Goal: Task Accomplishment & Management: Complete application form

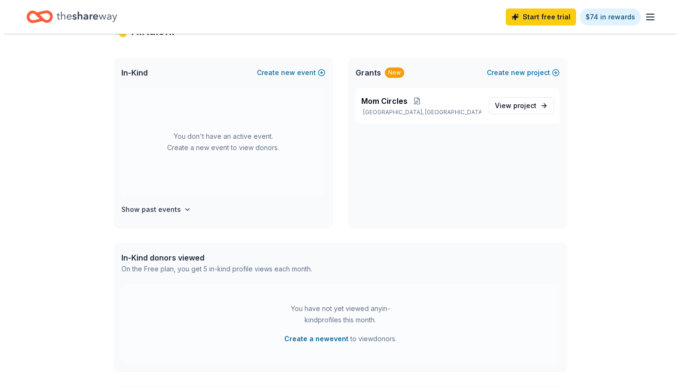
scroll to position [189, 0]
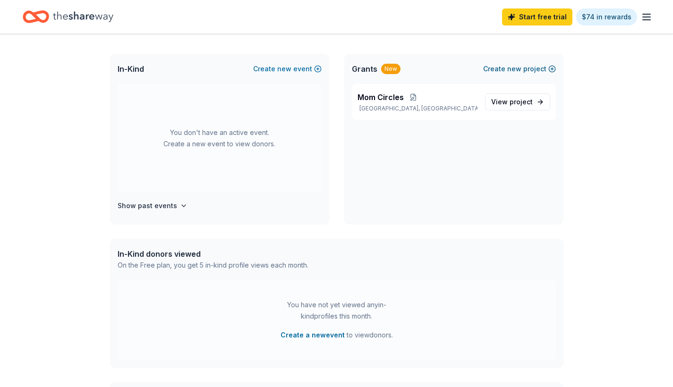
click at [524, 72] on button "Create new project" at bounding box center [519, 68] width 73 height 11
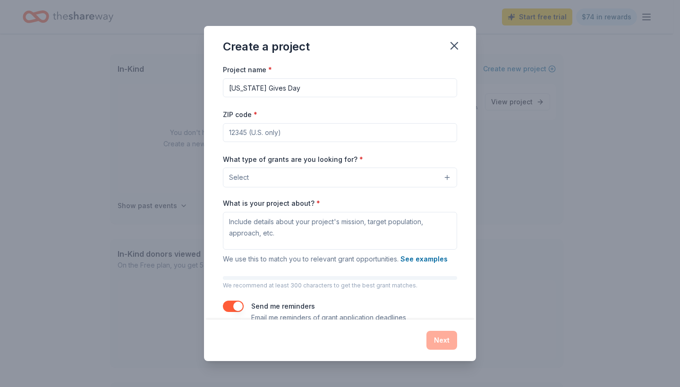
type input "[US_STATE] Gives Day"
type input "30318"
click at [303, 181] on button "Select" at bounding box center [340, 178] width 234 height 20
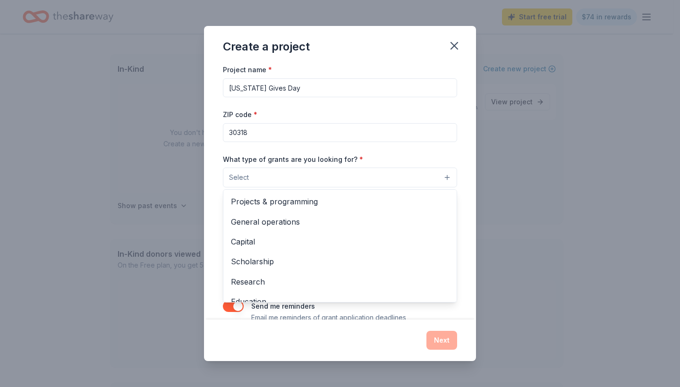
scroll to position [0, 0]
click at [293, 210] on div "Projects & programming" at bounding box center [339, 202] width 233 height 20
click at [370, 154] on div "What type of grants are you looking for? * Projects & programming General opera…" at bounding box center [340, 171] width 234 height 35
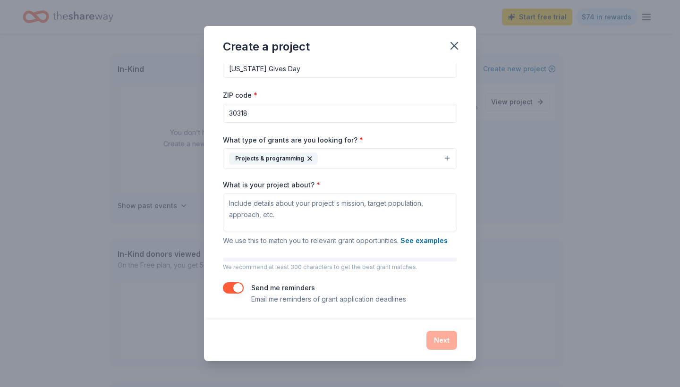
scroll to position [19, 0]
click at [301, 207] on textarea "What is your project about? *" at bounding box center [340, 213] width 234 height 38
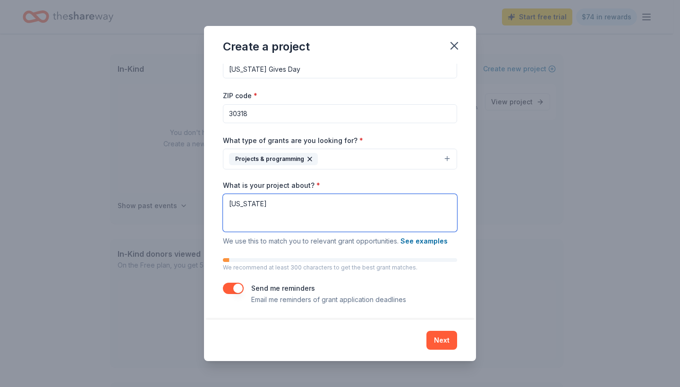
paste textarea "Join us on [US_STATE]'s biggest day of giving as we participate in this statewi…"
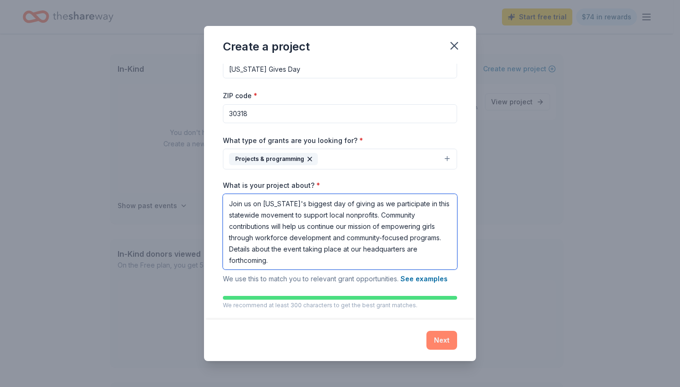
type textarea "Join us on [US_STATE]'s biggest day of giving as we participate in this statewi…"
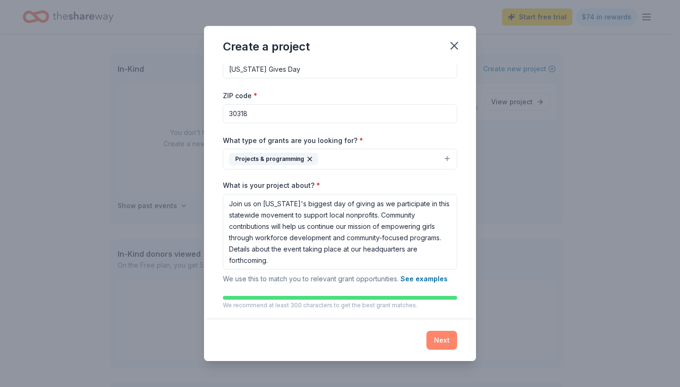
click at [446, 342] on button "Next" at bounding box center [442, 340] width 31 height 19
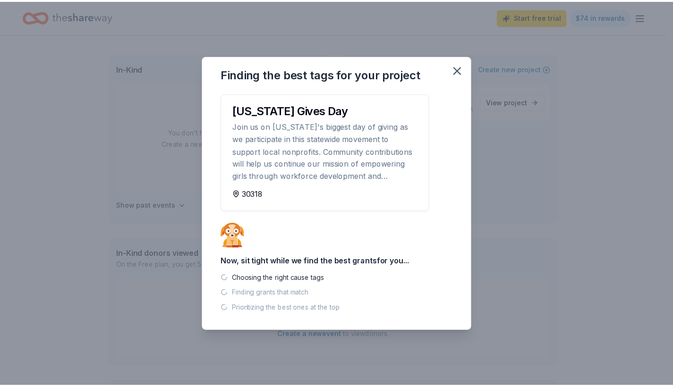
scroll to position [0, 0]
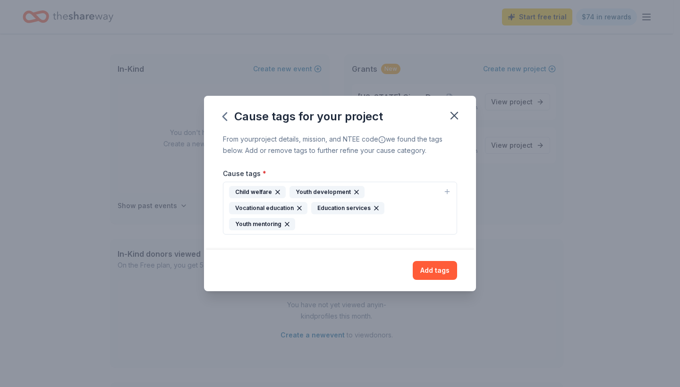
click at [345, 206] on div "Education services" at bounding box center [347, 208] width 73 height 12
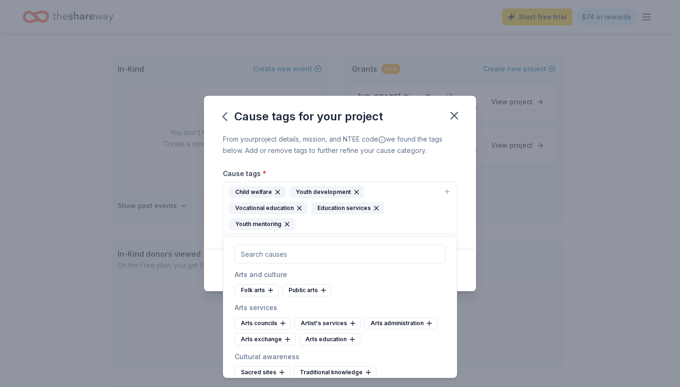
click at [334, 192] on div "Youth development" at bounding box center [327, 192] width 75 height 12
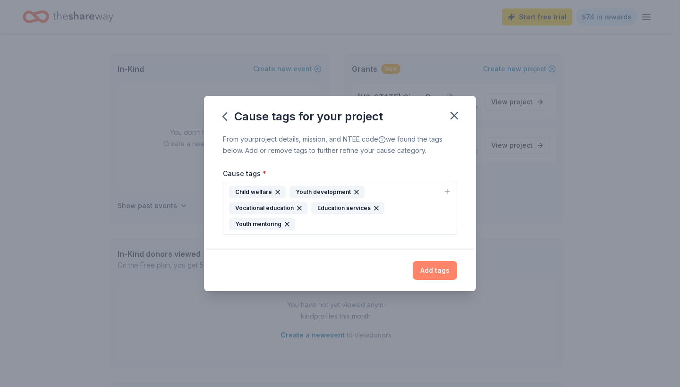
click at [441, 270] on button "Add tags" at bounding box center [435, 270] width 44 height 19
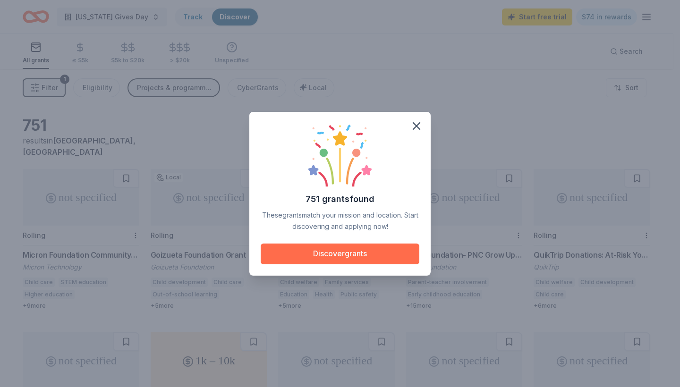
click at [347, 261] on button "Discover grants" at bounding box center [340, 254] width 159 height 21
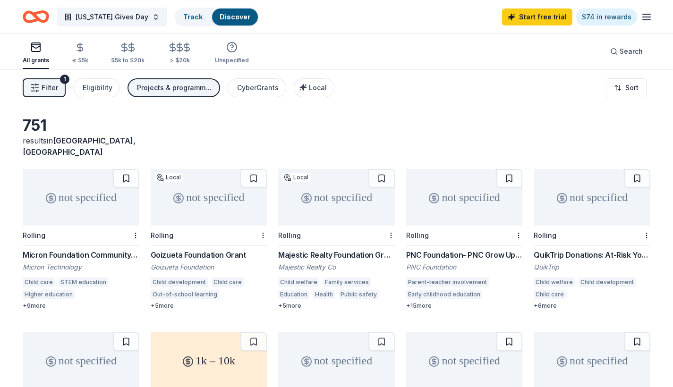
click at [648, 14] on line "button" at bounding box center [647, 14] width 8 height 0
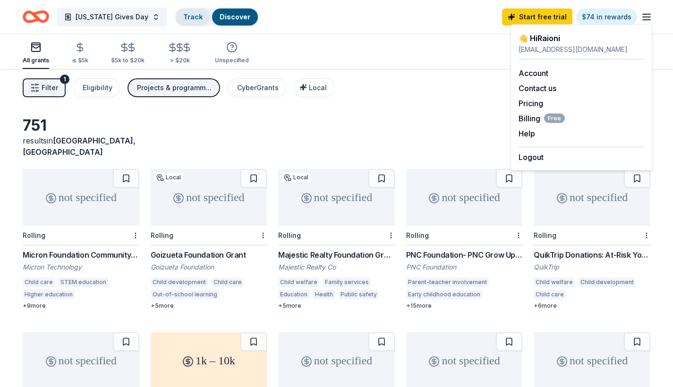
click at [183, 16] on link "Track" at bounding box center [192, 17] width 19 height 8
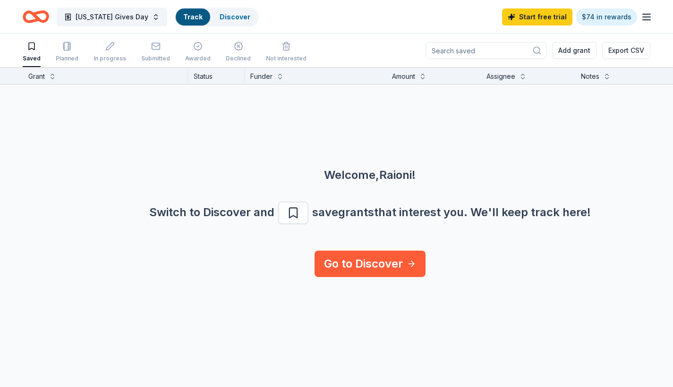
click at [32, 17] on icon "Home" at bounding box center [36, 17] width 26 height 22
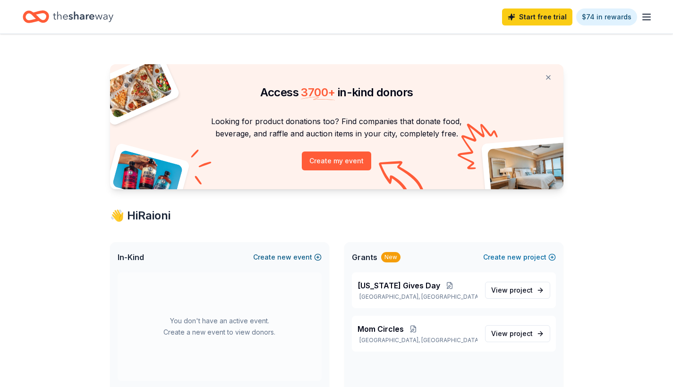
click at [309, 254] on button "Create new event" at bounding box center [287, 257] width 69 height 11
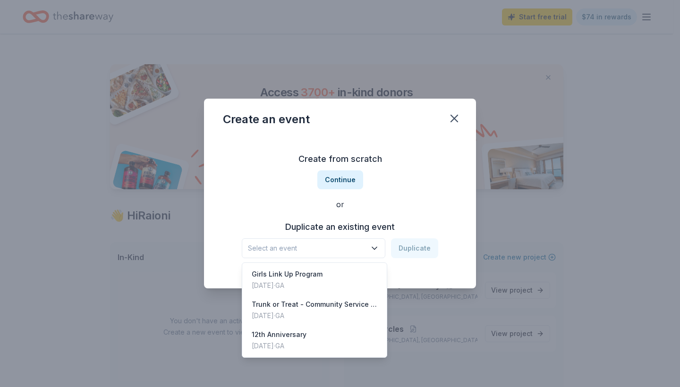
click at [328, 246] on span "Select an event" at bounding box center [307, 248] width 118 height 11
click at [341, 184] on div "Create from scratch Continue or Duplicate an existing event Select an event Dup…" at bounding box center [340, 205] width 234 height 137
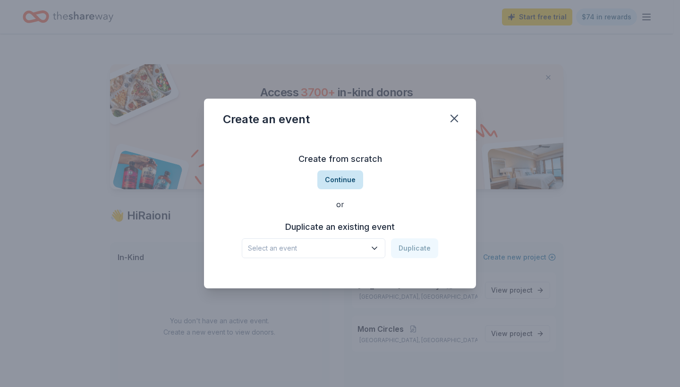
click at [342, 173] on button "Continue" at bounding box center [340, 180] width 46 height 19
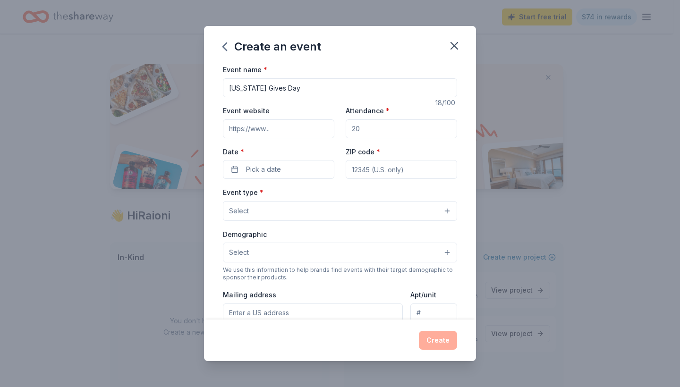
type input "[US_STATE] Gives Day"
type input "[DOMAIN_NAME][URL]"
type input "50"
click at [282, 180] on div "Event name * [US_STATE] Gives Day 18 /100 Event website [DOMAIN_NAME][URL] Atte…" at bounding box center [340, 282] width 234 height 437
click at [282, 176] on button "Pick a date" at bounding box center [278, 169] width 111 height 19
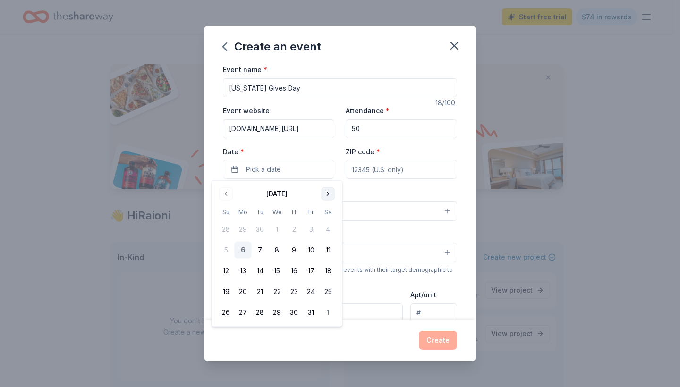
click at [327, 197] on button "Go to next month" at bounding box center [328, 194] width 13 height 13
click at [223, 196] on button "Go to previous month" at bounding box center [226, 194] width 13 height 13
click at [258, 231] on button "2" at bounding box center [260, 229] width 17 height 17
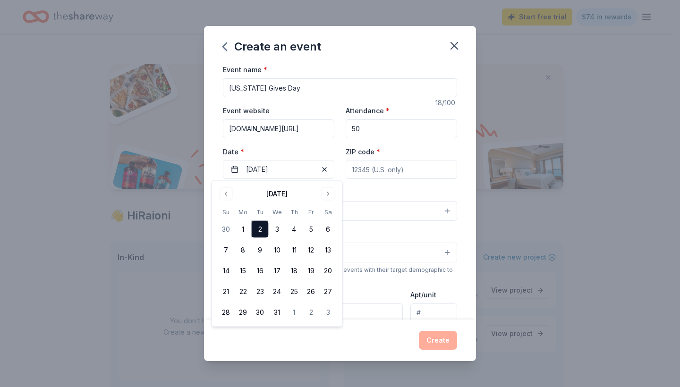
click at [403, 174] on input "ZIP code *" at bounding box center [401, 169] width 111 height 19
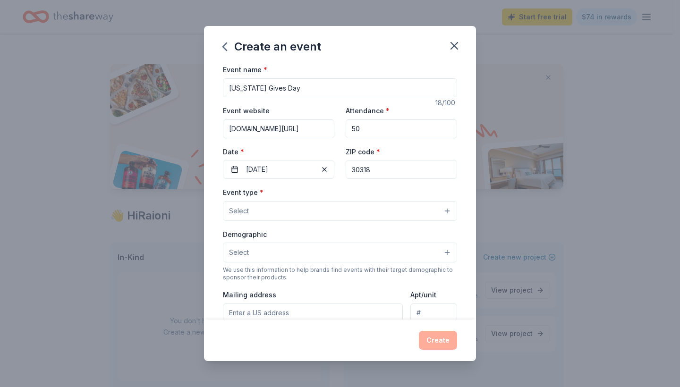
type input "30318"
click at [321, 215] on button "Select" at bounding box center [340, 211] width 234 height 20
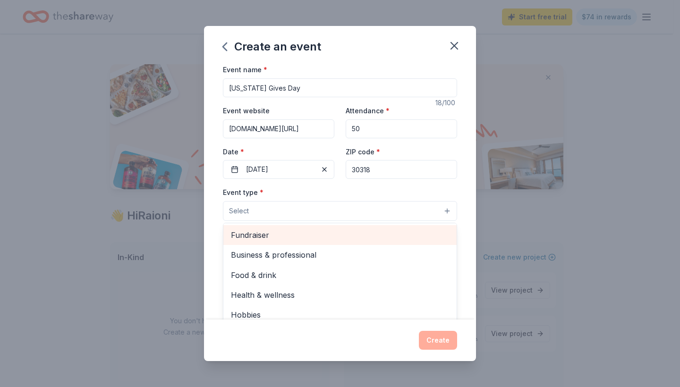
click at [309, 240] on div "Fundraiser" at bounding box center [339, 235] width 233 height 20
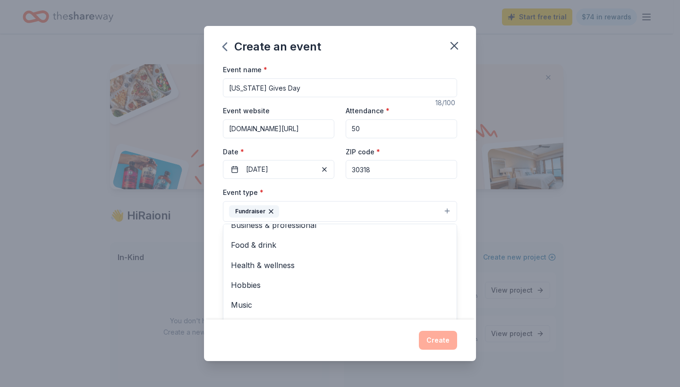
scroll to position [10, 0]
click at [330, 187] on div "Event type * Fundraiser Business & professional Food & drink Health & wellness …" at bounding box center [340, 204] width 234 height 35
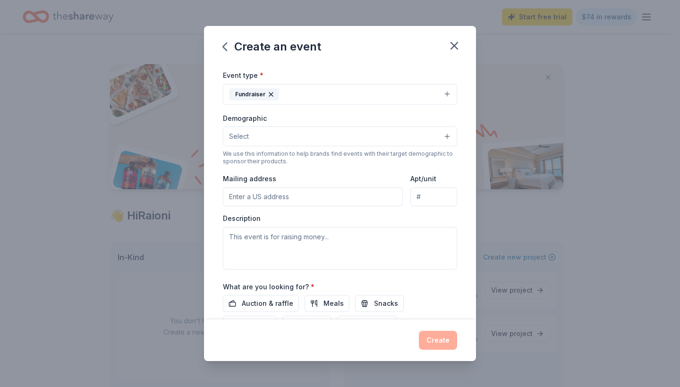
scroll to position [126, 0]
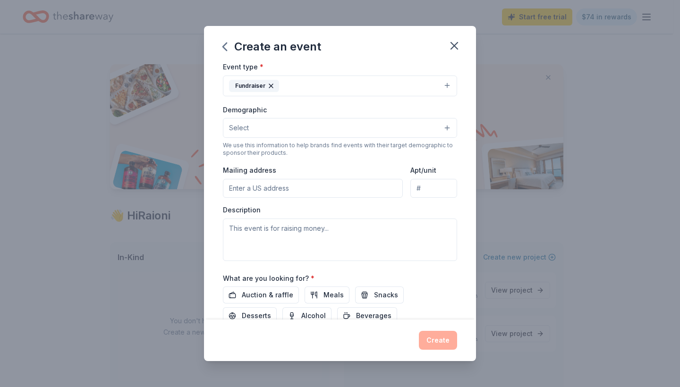
click at [316, 122] on button "Select" at bounding box center [340, 128] width 234 height 20
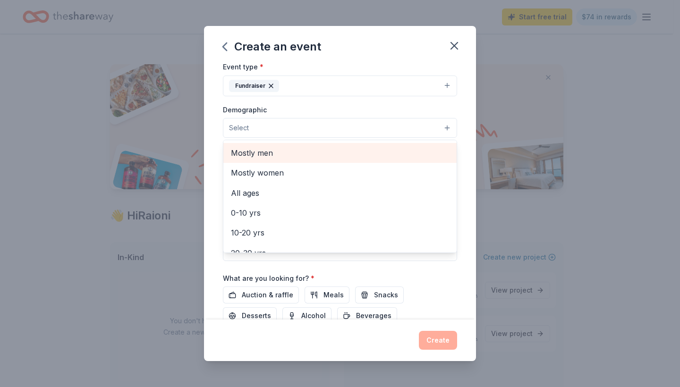
scroll to position [21, 0]
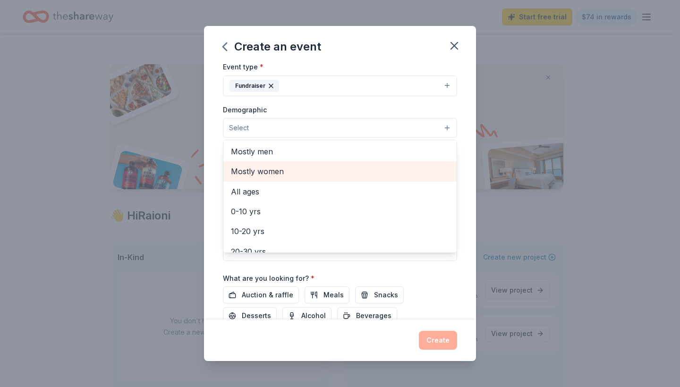
click at [289, 175] on span "Mostly women" at bounding box center [340, 171] width 218 height 12
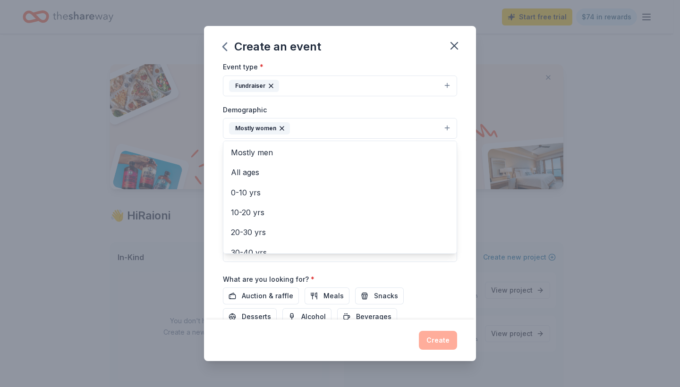
click at [462, 123] on div "Event name * [US_STATE] Gives Day 18 /100 Event website [DOMAIN_NAME][URL] Atte…" at bounding box center [340, 192] width 272 height 256
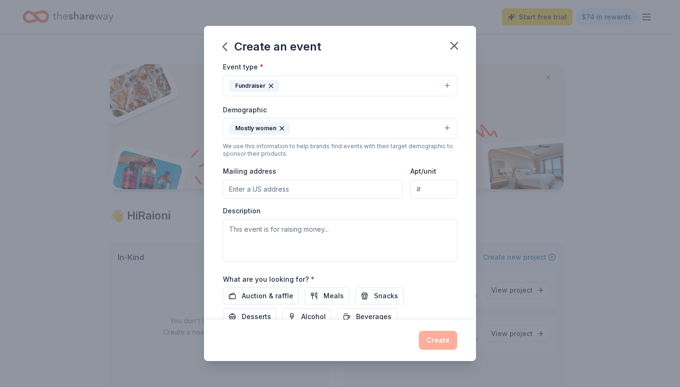
click at [369, 192] on input "Mailing address" at bounding box center [313, 189] width 180 height 19
type input "[STREET_ADDRESS][PERSON_NAME]"
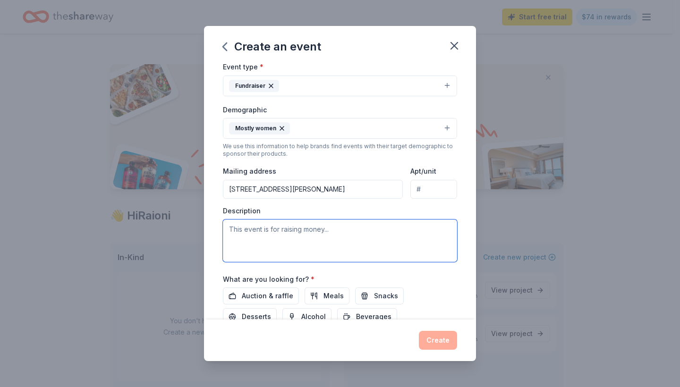
click at [351, 231] on textarea at bounding box center [340, 241] width 234 height 43
paste textarea "Join us on [US_STATE]'s biggest day of giving as we participate in this statewi…"
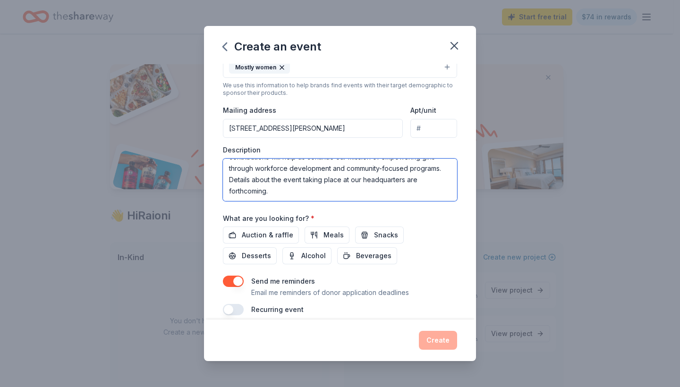
scroll to position [188, 0]
drag, startPoint x: 335, startPoint y: 193, endPoint x: 264, endPoint y: 180, distance: 73.1
click at [264, 180] on textarea "Join us on [US_STATE]'s biggest day of giving as we participate in this statewi…" at bounding box center [340, 178] width 234 height 43
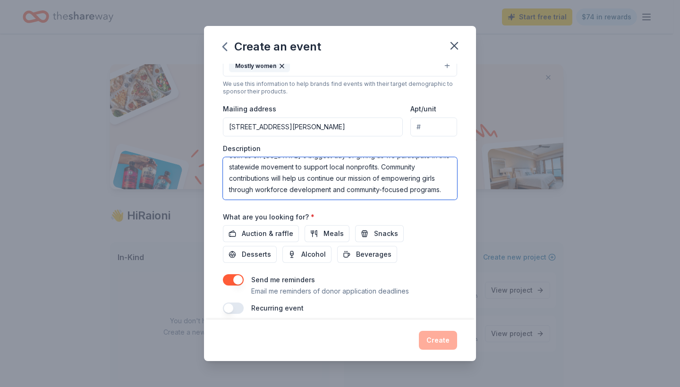
scroll to position [23, 0]
type textarea "Join us on [US_STATE]'s biggest day of giving as we participate in this statewi…"
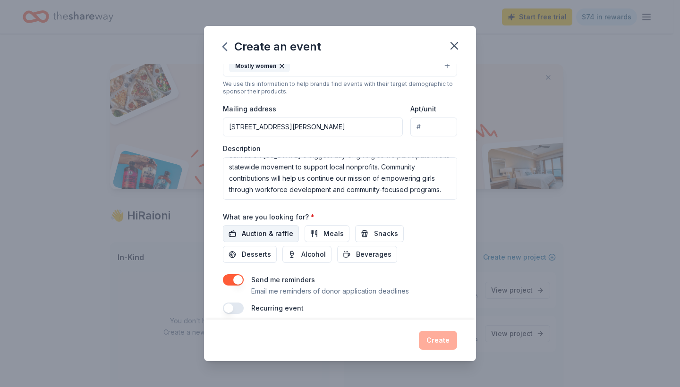
click at [275, 228] on span "Auction & raffle" at bounding box center [267, 233] width 51 height 11
click at [325, 233] on span "Meals" at bounding box center [334, 233] width 20 height 11
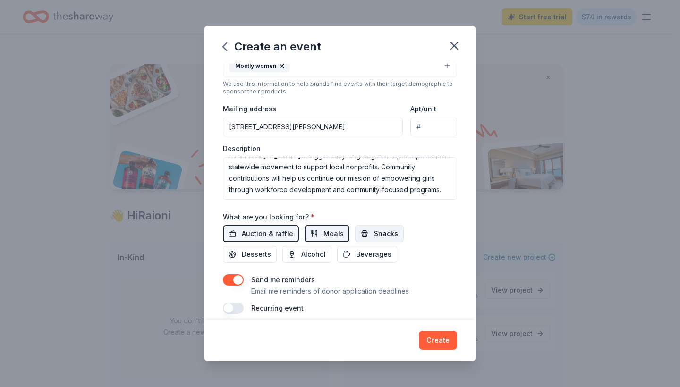
click at [378, 228] on span "Snacks" at bounding box center [386, 233] width 24 height 11
click at [253, 249] on span "Desserts" at bounding box center [256, 254] width 29 height 11
click at [293, 252] on button "Alcohol" at bounding box center [307, 254] width 49 height 17
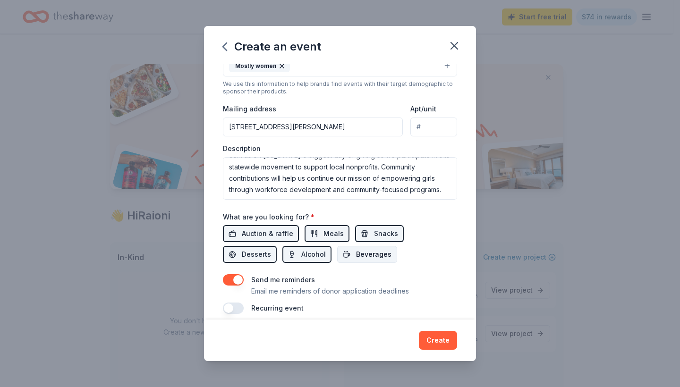
click at [346, 254] on button "Beverages" at bounding box center [367, 254] width 60 height 17
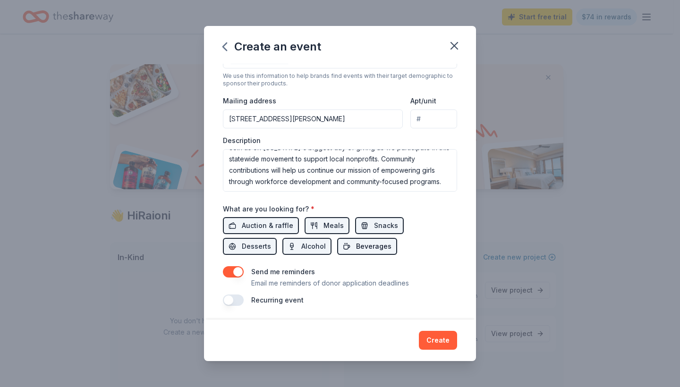
scroll to position [196, 0]
click at [439, 339] on button "Create" at bounding box center [438, 340] width 38 height 19
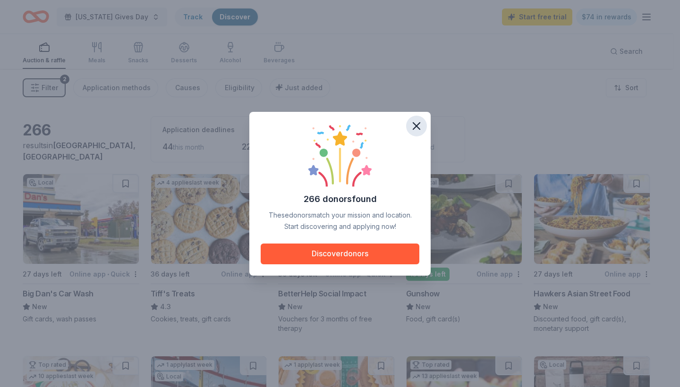
click at [416, 121] on icon "button" at bounding box center [416, 126] width 13 height 13
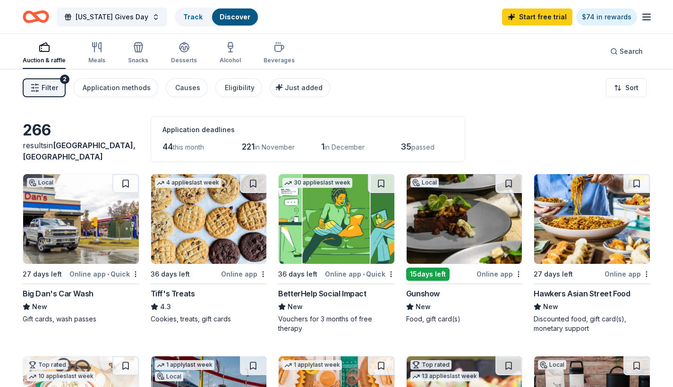
click at [340, 242] on img at bounding box center [337, 219] width 116 height 90
click at [129, 18] on span "[US_STATE] Gives Day" at bounding box center [112, 16] width 73 height 11
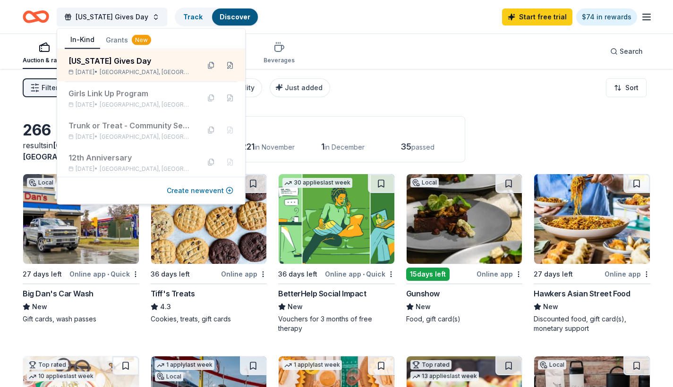
click at [192, 190] on button "Create new event" at bounding box center [200, 190] width 67 height 11
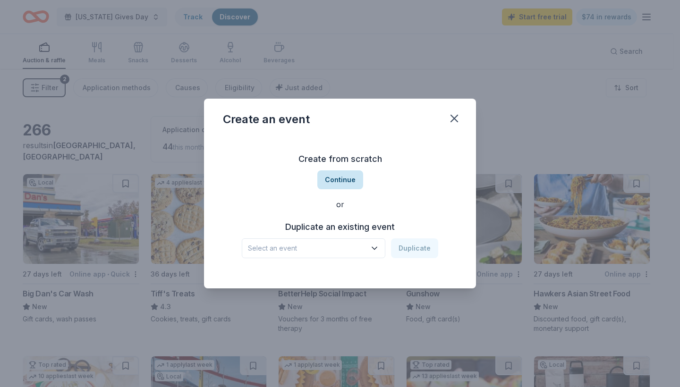
click at [346, 181] on button "Continue" at bounding box center [340, 180] width 46 height 19
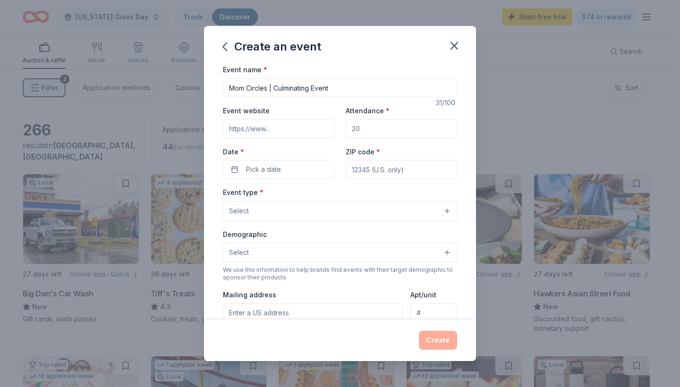
type input "Mom Circles | Culminating Event"
type input "[DOMAIN_NAME]"
type input "30"
click at [256, 177] on button "Pick a date" at bounding box center [278, 169] width 111 height 19
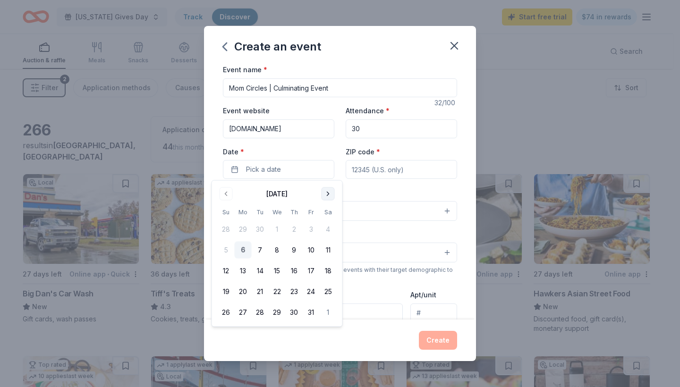
click at [323, 198] on button "Go to next month" at bounding box center [328, 194] width 13 height 13
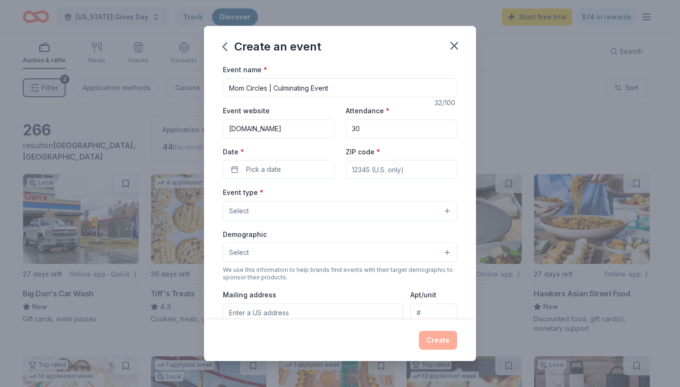
drag, startPoint x: 336, startPoint y: 85, endPoint x: 275, endPoint y: 83, distance: 61.0
click at [275, 83] on input "Mom Circles | Culminating Event" at bounding box center [340, 87] width 234 height 19
click at [275, 86] on input "Mom Circles | Culminating Event" at bounding box center [340, 87] width 234 height 19
drag, startPoint x: 275, startPoint y: 86, endPoint x: 339, endPoint y: 88, distance: 64.3
click at [339, 88] on input "Mom Circles | Culminating Event" at bounding box center [340, 87] width 234 height 19
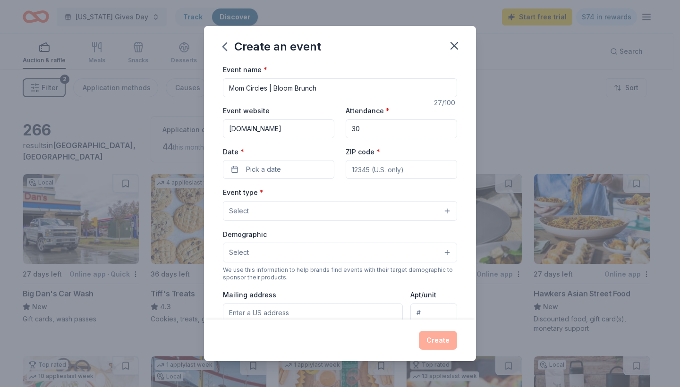
type input "Mom Circles | Bloom Brunch"
drag, startPoint x: 360, startPoint y: 125, endPoint x: 337, endPoint y: 124, distance: 23.7
click at [337, 124] on div "Event website [DOMAIN_NAME] Attendance * 30 Date * Pick a date ZIP code *" at bounding box center [340, 142] width 234 height 74
type input "40"
click at [304, 163] on button "Pick a date" at bounding box center [278, 169] width 111 height 19
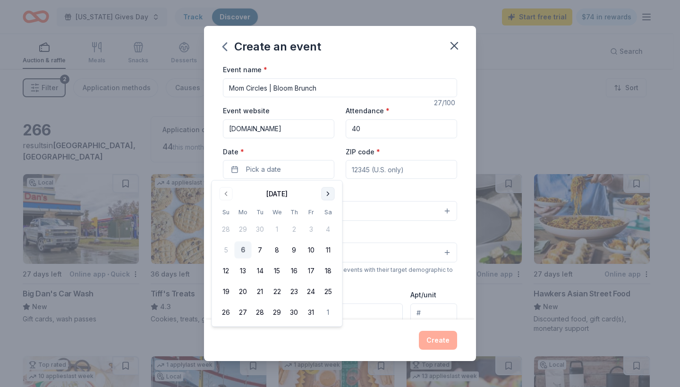
click at [324, 196] on button "Go to next month" at bounding box center [328, 194] width 13 height 13
click at [224, 194] on button "Go to previous month" at bounding box center [226, 194] width 13 height 13
click at [331, 227] on button "6" at bounding box center [328, 229] width 17 height 17
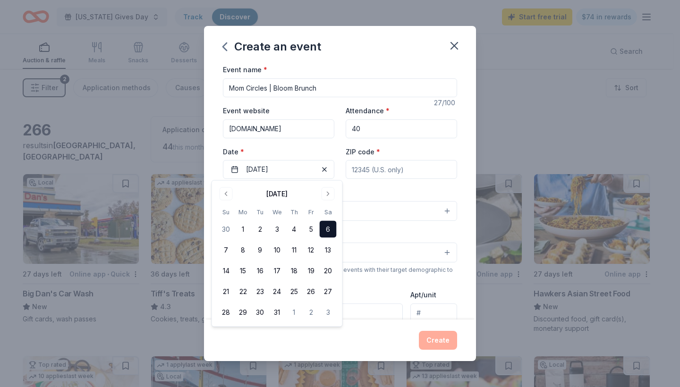
click at [377, 172] on input "ZIP code *" at bounding box center [401, 169] width 111 height 19
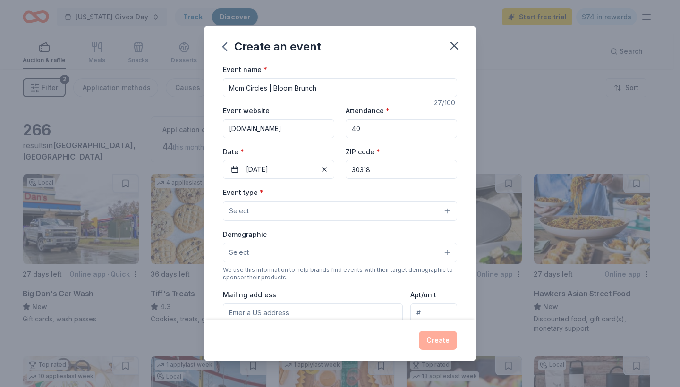
type input "30318"
click at [334, 189] on div "Event type * Select" at bounding box center [340, 204] width 234 height 34
click at [320, 199] on div "Event type * Select" at bounding box center [340, 204] width 234 height 34
click at [319, 211] on button "Select" at bounding box center [340, 211] width 234 height 20
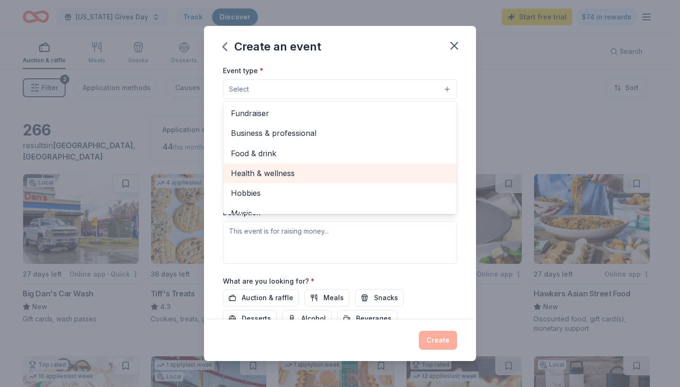
click at [289, 170] on span "Health & wellness" at bounding box center [340, 173] width 218 height 12
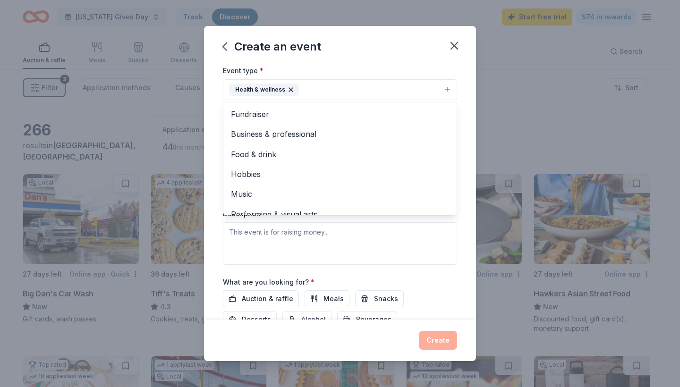
click at [465, 87] on div "Event name * Mom Circles | Bloom Brunch 27 /100 Event website [DOMAIN_NAME] Att…" at bounding box center [340, 192] width 272 height 256
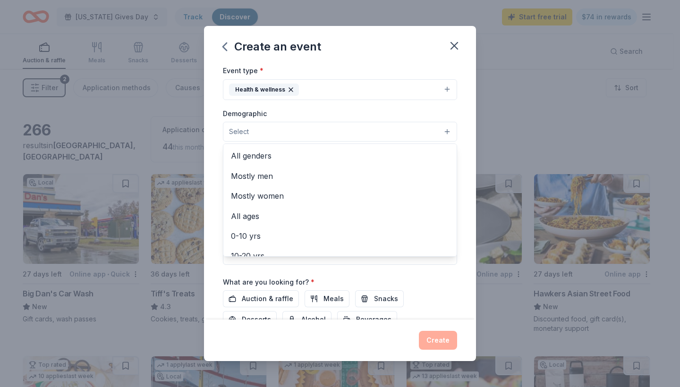
click at [414, 135] on button "Select" at bounding box center [340, 132] width 234 height 20
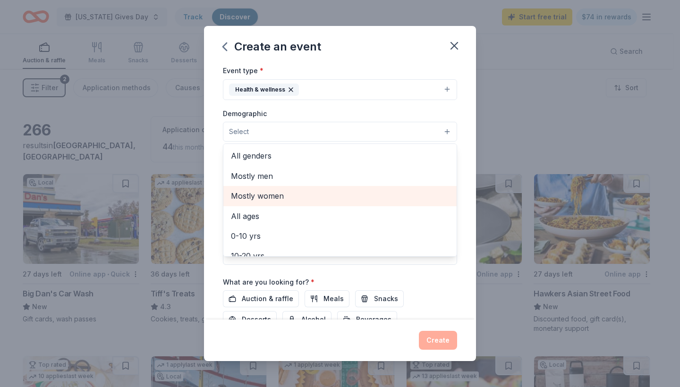
click at [316, 191] on span "Mostly women" at bounding box center [340, 196] width 218 height 12
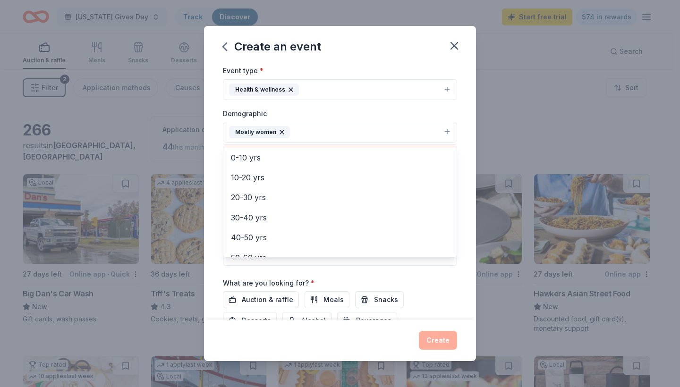
scroll to position [60, 0]
click at [352, 197] on span "20-30 yrs" at bounding box center [340, 197] width 218 height 12
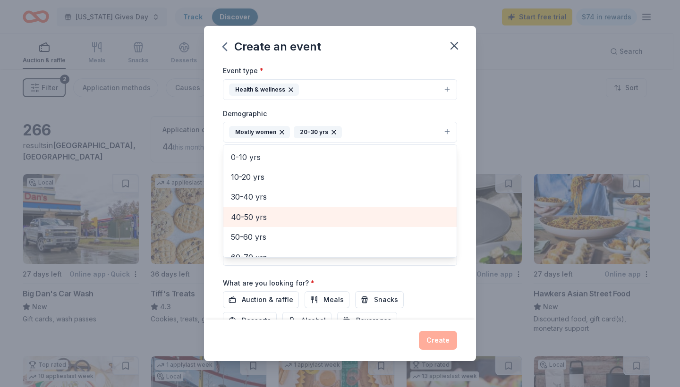
click at [336, 217] on span "40-50 yrs" at bounding box center [340, 217] width 218 height 12
click at [336, 217] on span "50-60 yrs" at bounding box center [340, 217] width 218 height 12
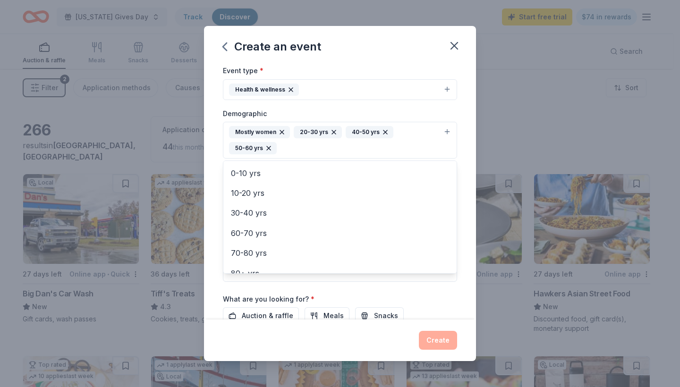
click at [462, 130] on div "Event name * Mom Circles | Bloom Brunch 27 /100 Event website [DOMAIN_NAME] Att…" at bounding box center [340, 192] width 272 height 256
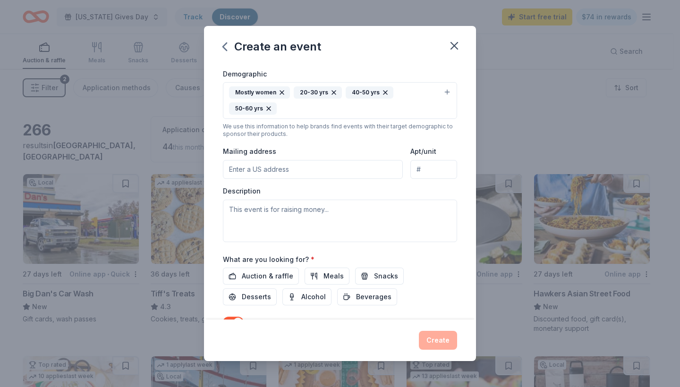
scroll to position [165, 0]
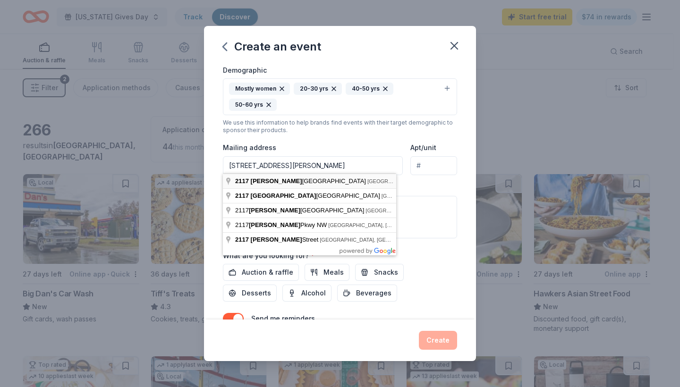
type input "[STREET_ADDRESS][PERSON_NAME]"
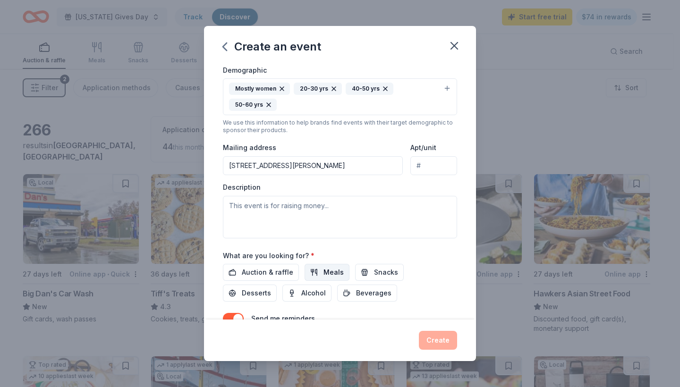
click at [315, 272] on button "Meals" at bounding box center [327, 272] width 45 height 17
click at [278, 270] on span "Auction & raffle" at bounding box center [267, 272] width 51 height 11
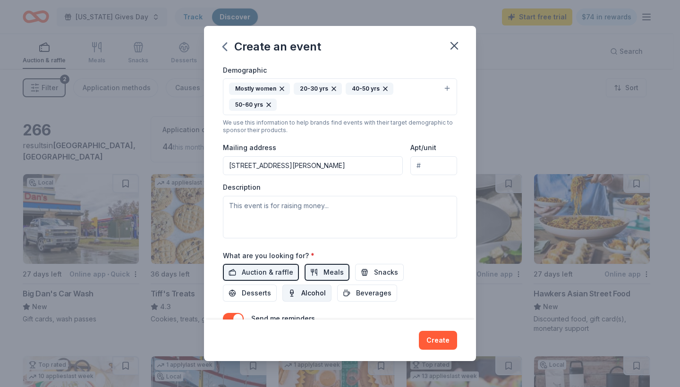
click at [302, 294] on span "Alcohol" at bounding box center [313, 293] width 25 height 11
click at [263, 290] on span "Desserts" at bounding box center [256, 293] width 29 height 11
click at [366, 260] on div "What are you looking for? * Auction & raffle Meals Snacks Desserts Alcohol Beve…" at bounding box center [340, 276] width 234 height 52
click at [366, 267] on button "Snacks" at bounding box center [379, 272] width 49 height 17
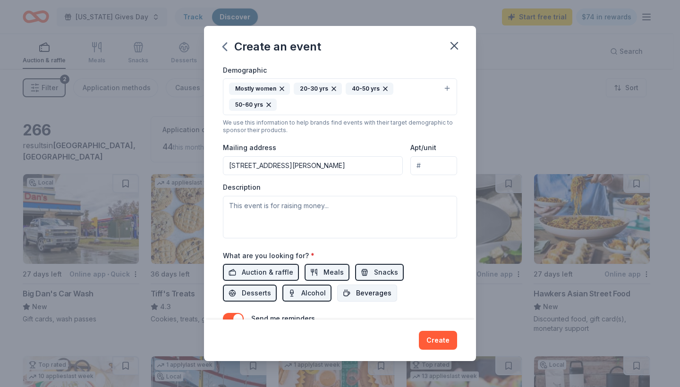
click at [364, 285] on button "Beverages" at bounding box center [367, 293] width 60 height 17
click at [299, 184] on div "Description" at bounding box center [340, 211] width 234 height 56
click at [295, 207] on textarea at bounding box center [340, 217] width 234 height 43
paste textarea "Mom Circles is dedicated to building a strong, supportive community for mothers…"
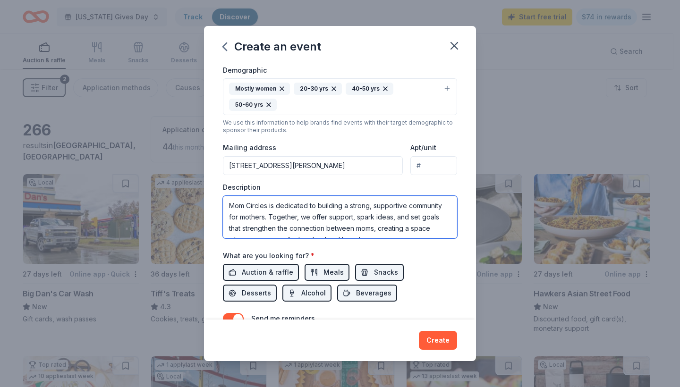
scroll to position [0, 0]
click at [233, 215] on textarea "Mom Circles is dedicated to building a strong, supportive community for mothers…" at bounding box center [340, 217] width 234 height 43
click at [424, 226] on textarea "Mom Circles is dedicated to building a strong, supportive community for mothers…" at bounding box center [340, 217] width 234 height 43
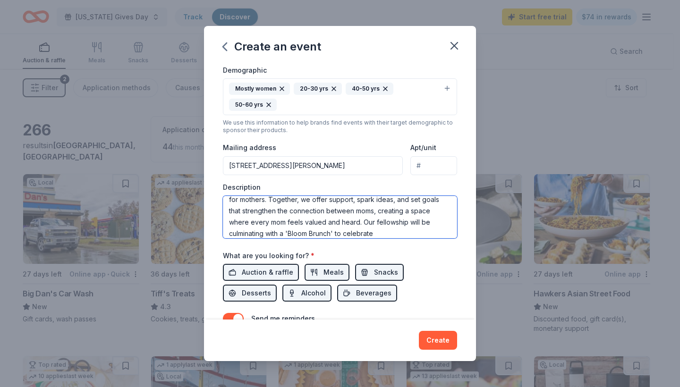
type textarea "Mom Circles is dedicated to building a strong, supportive community for mothers…"
